Goal: Information Seeking & Learning: Learn about a topic

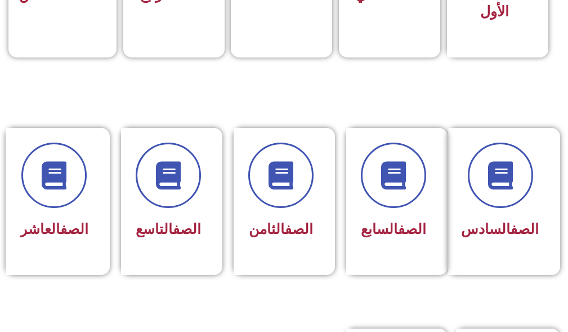
scroll to position [451, 0]
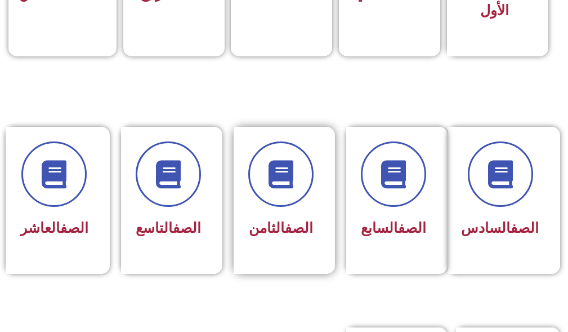
click at [282, 274] on div "الصف الثامن" at bounding box center [284, 200] width 101 height 147
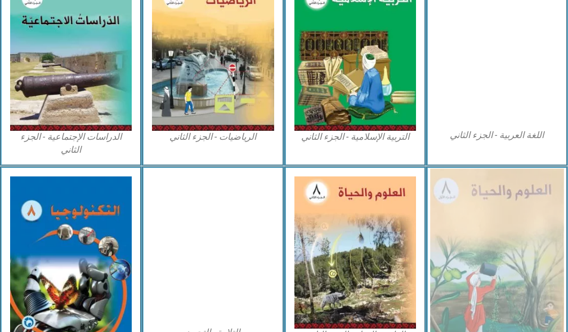
scroll to position [676, 0]
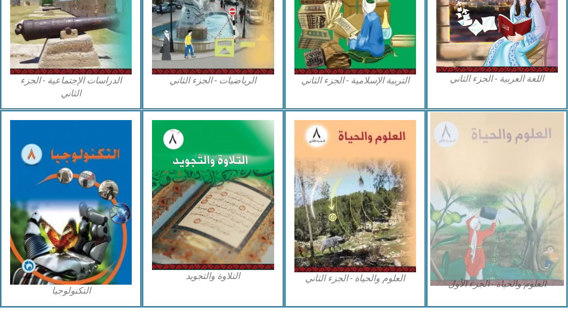
click at [539, 114] on img at bounding box center [497, 199] width 134 height 174
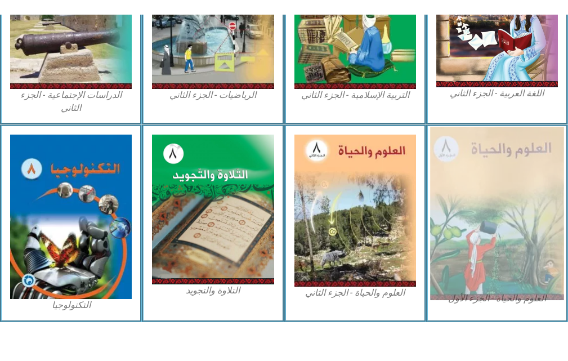
scroll to position [664, 0]
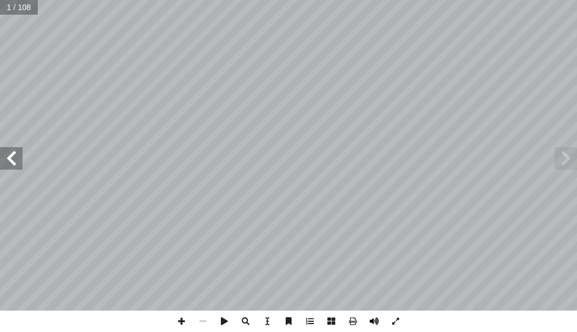
click at [375, 323] on span at bounding box center [373, 320] width 21 height 21
click at [21, 6] on input "text" at bounding box center [19, 7] width 38 height 15
type input "**"
click at [19, 162] on span at bounding box center [11, 158] width 23 height 23
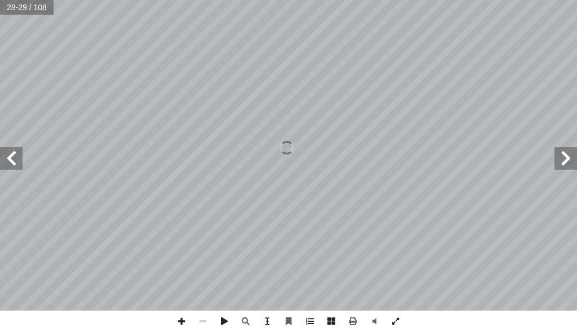
click at [19, 162] on span at bounding box center [11, 158] width 23 height 23
click at [573, 158] on span at bounding box center [565, 158] width 23 height 23
click at [186, 318] on span at bounding box center [181, 320] width 21 height 21
click at [185, 322] on span at bounding box center [181, 320] width 21 height 21
click at [204, 319] on span at bounding box center [202, 320] width 21 height 21
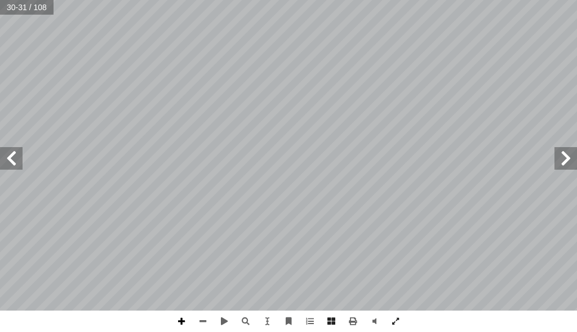
click at [180, 321] on span at bounding box center [181, 320] width 21 height 21
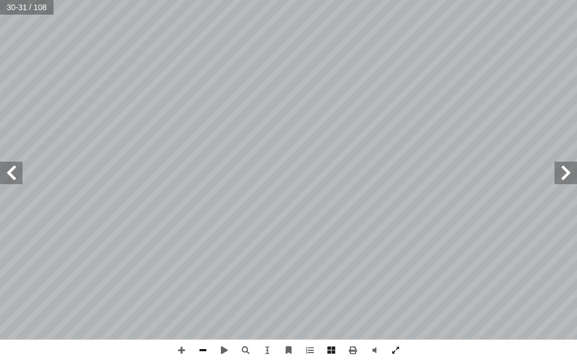
click at [204, 331] on span at bounding box center [202, 350] width 21 height 21
click at [185, 331] on span at bounding box center [181, 350] width 21 height 21
click at [204, 331] on span at bounding box center [202, 350] width 21 height 21
click at [184, 331] on span at bounding box center [181, 350] width 21 height 21
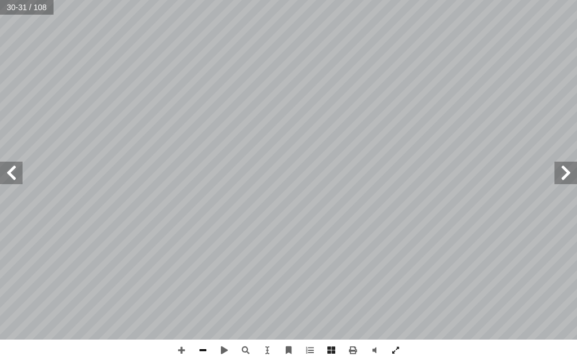
click at [198, 331] on span at bounding box center [202, 350] width 21 height 21
click at [14, 171] on span at bounding box center [11, 173] width 23 height 23
click at [179, 331] on span at bounding box center [181, 350] width 21 height 21
